Goal: Information Seeking & Learning: Learn about a topic

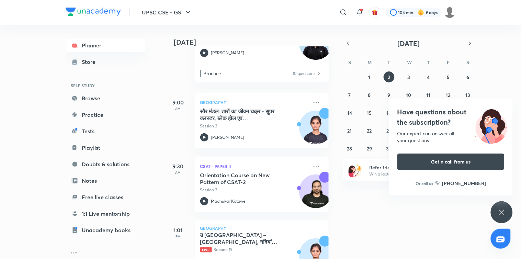
scroll to position [70, 0]
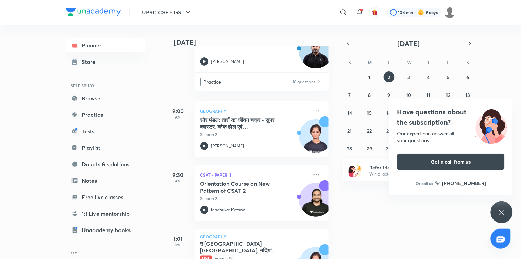
click at [496, 207] on div "Have questions about the subscription? Our expert can answer all your questions…" at bounding box center [502, 212] width 22 height 22
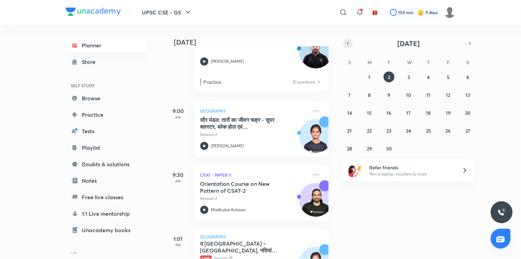
click at [351, 42] on button "button" at bounding box center [348, 43] width 10 height 10
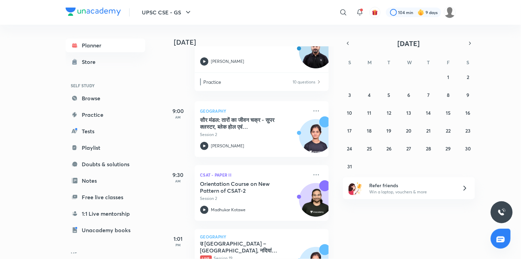
click at [462, 150] on div "27 28 29 30 31 1 2 3 4 5 6 7 8 9 10 11 12 13 14 15 16 17 18 19 20 21 22 23 24 2…" at bounding box center [409, 121] width 132 height 100
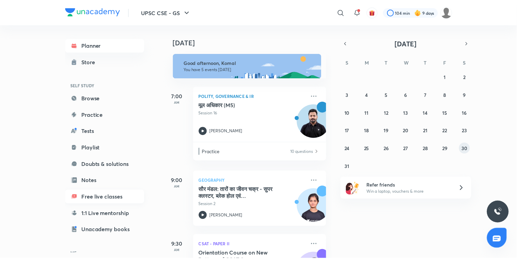
scroll to position [49, 0]
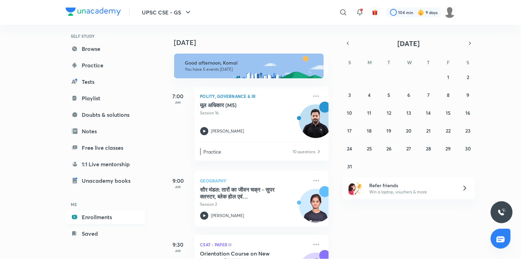
click at [104, 216] on link "Enrollments" at bounding box center [106, 217] width 80 height 14
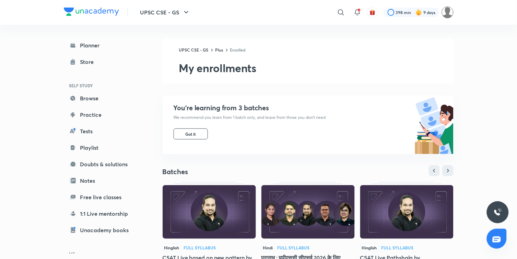
click at [451, 13] on img at bounding box center [448, 13] width 12 height 12
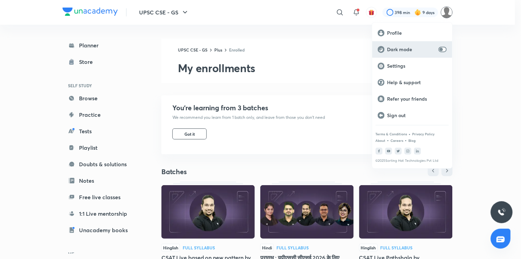
click at [447, 47] on div "Dark mode" at bounding box center [412, 49] width 80 height 16
checkbox input "true"
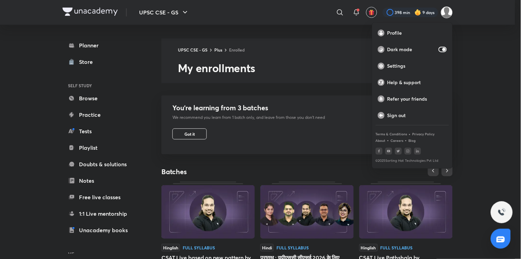
click at [488, 67] on div at bounding box center [260, 129] width 521 height 259
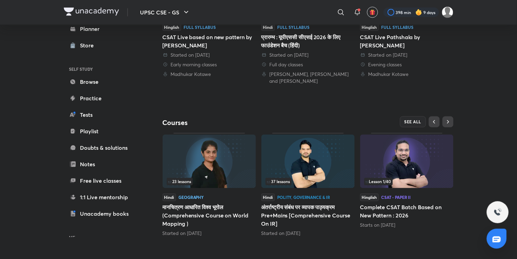
scroll to position [222, 0]
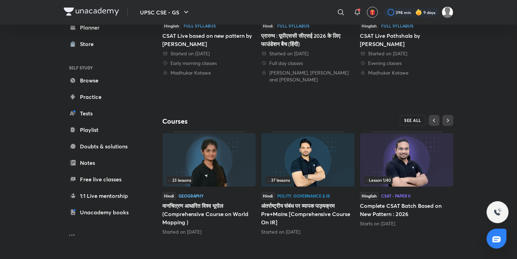
click at [410, 116] on button "SEE ALL" at bounding box center [413, 120] width 26 height 11
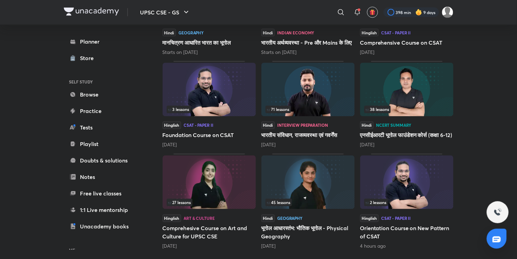
scroll to position [293, 0]
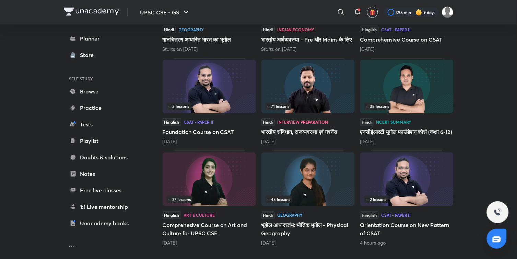
click at [314, 182] on img at bounding box center [308, 179] width 93 height 54
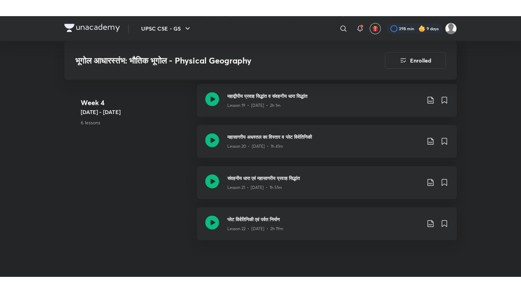
scroll to position [1241, 0]
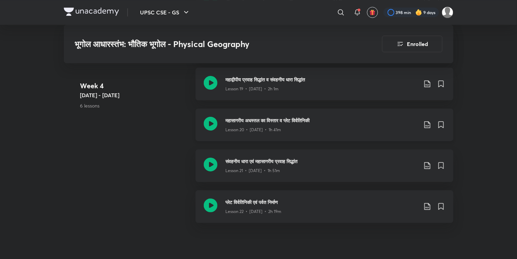
click at [217, 124] on icon at bounding box center [211, 124] width 14 height 14
